Goal: Find specific page/section: Find specific page/section

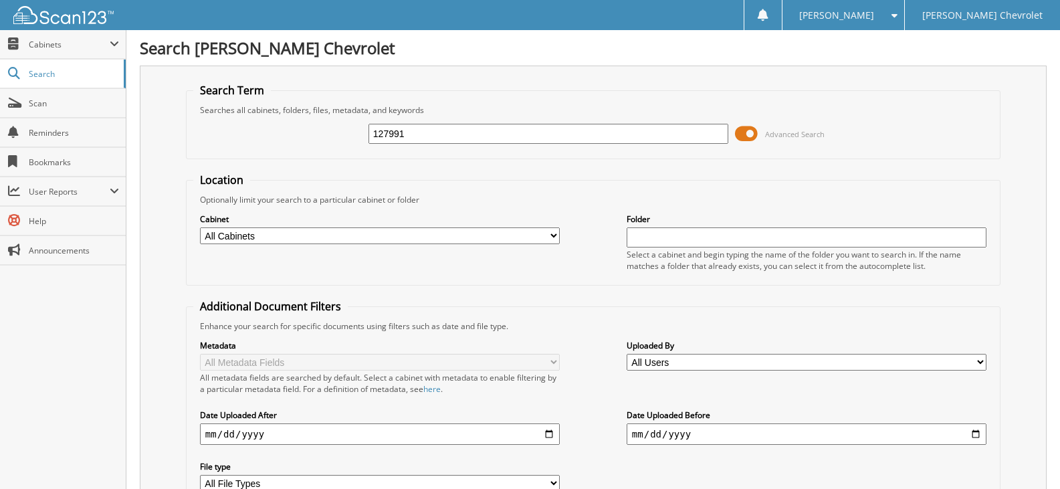
type input "127991"
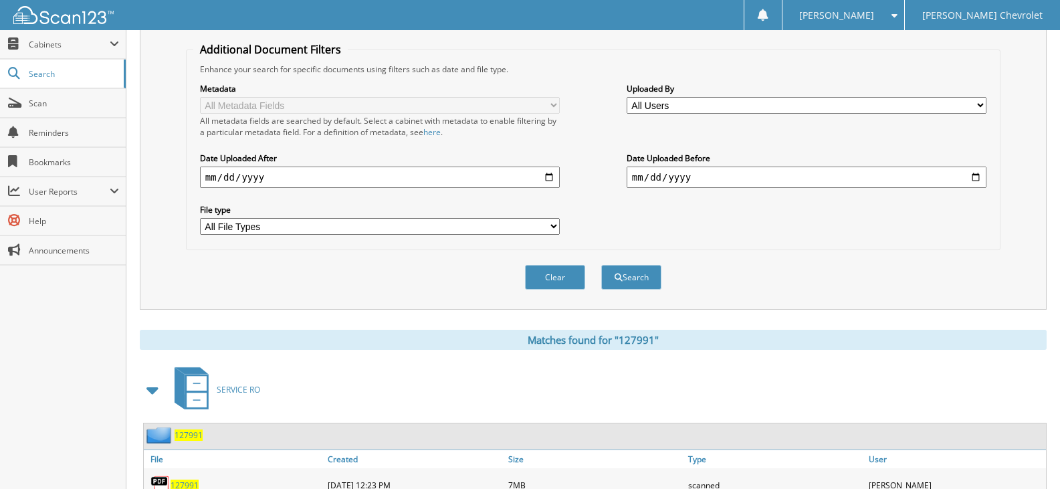
scroll to position [334, 0]
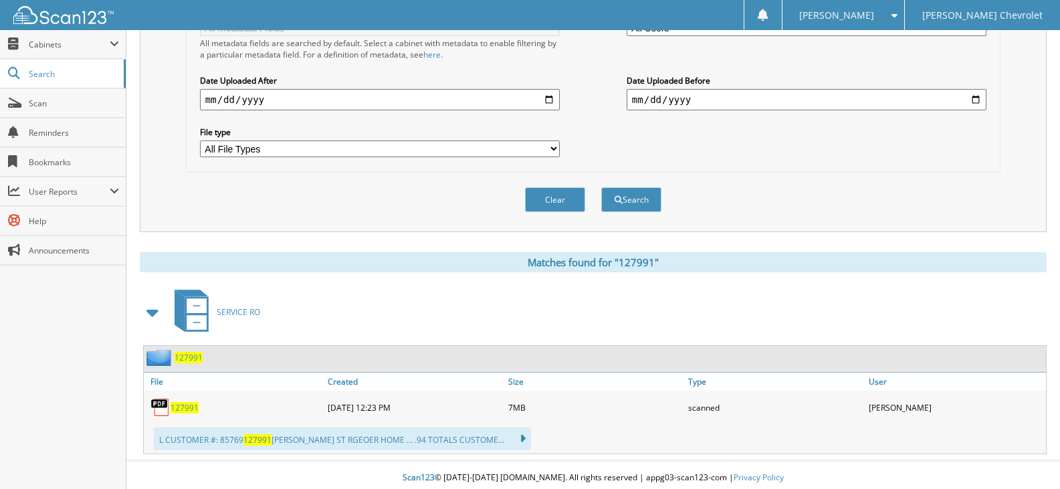
click at [186, 357] on span "127991" at bounding box center [189, 357] width 28 height 11
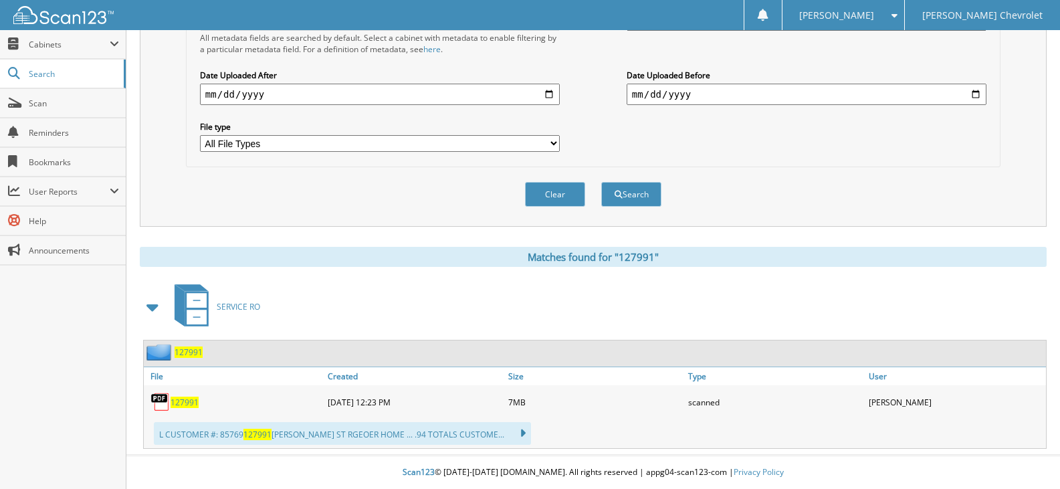
click at [184, 352] on span "127991" at bounding box center [189, 352] width 28 height 11
